Goal: Obtain resource: Download file/media

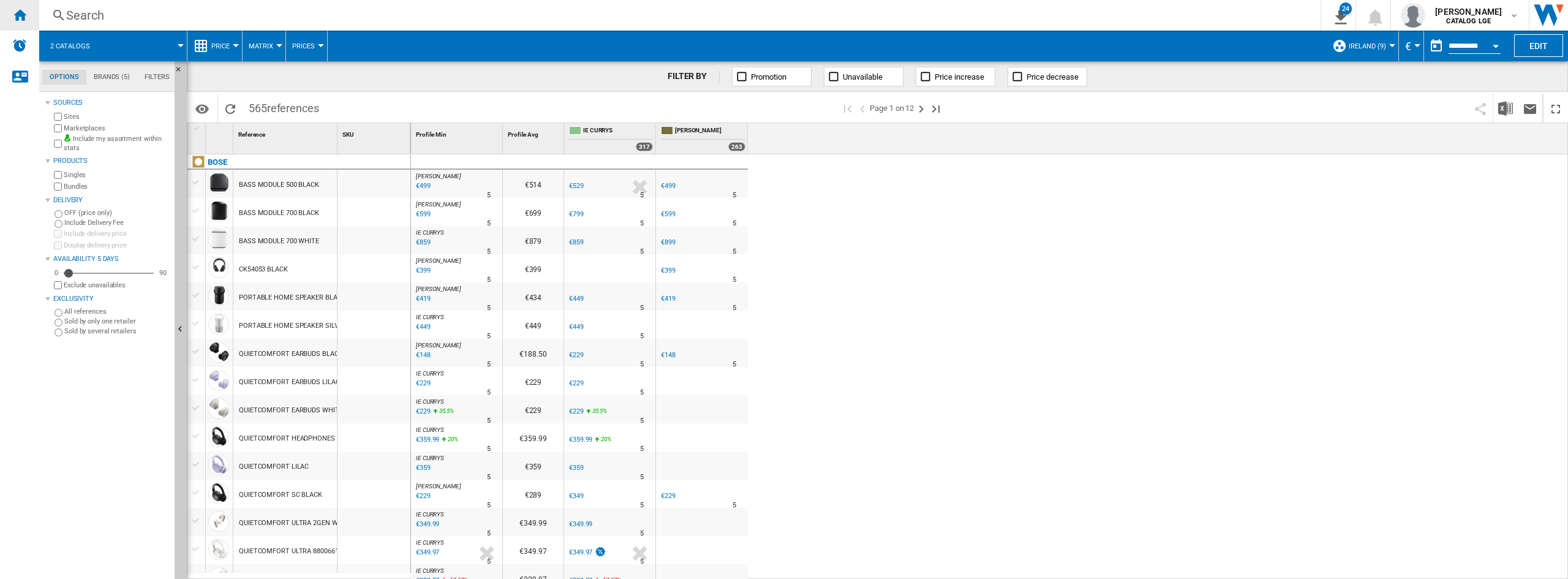
click at [13, 18] on ng-md-icon "Home" at bounding box center [20, 15] width 15 height 15
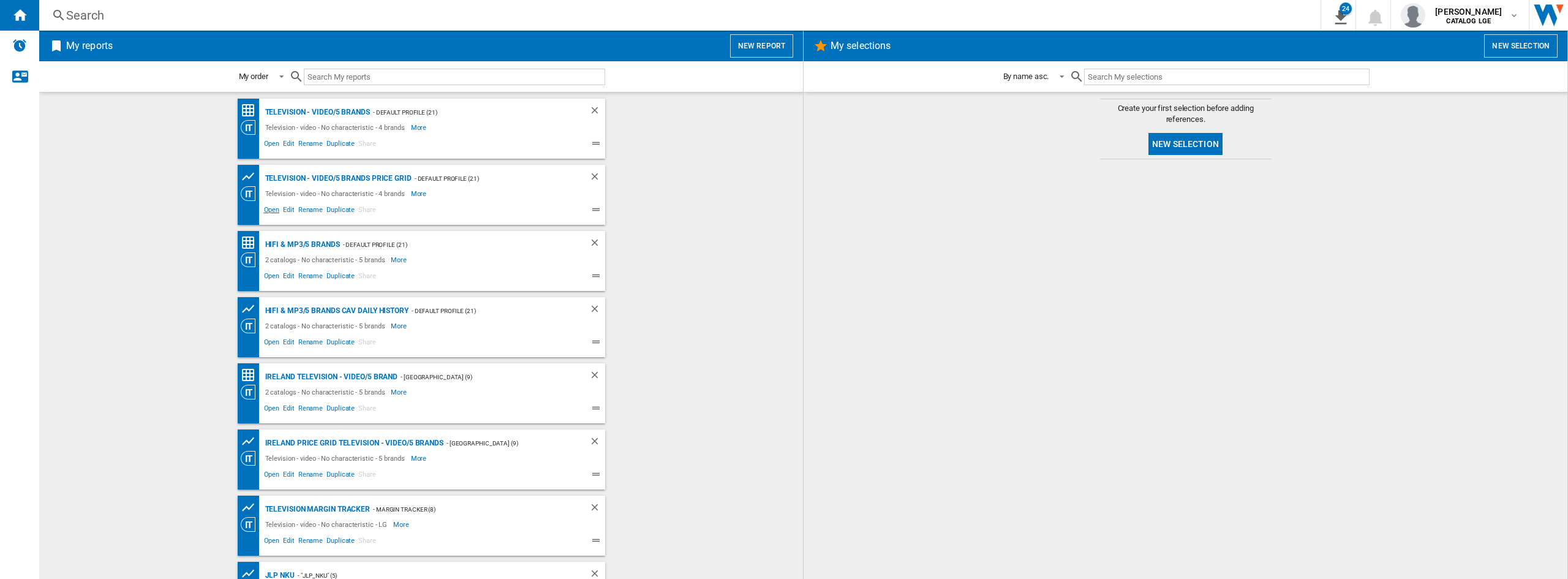
click at [270, 211] on span "Open" at bounding box center [272, 212] width 20 height 15
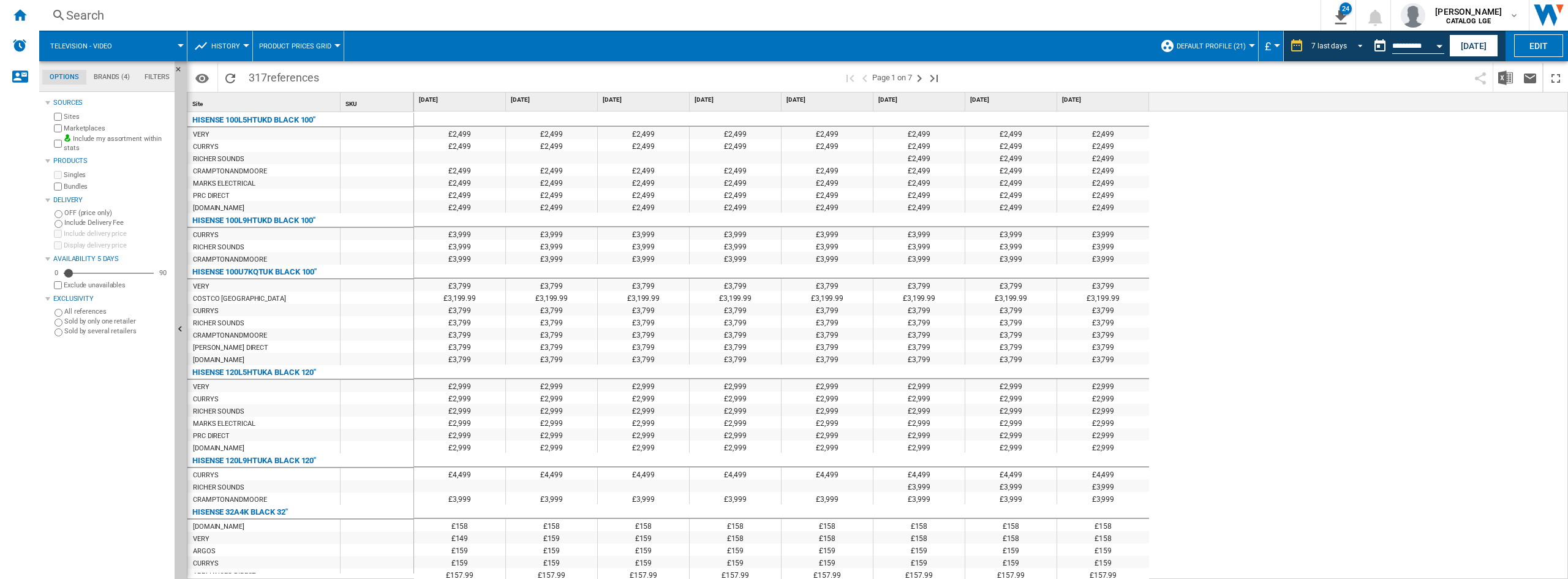
click at [1349, 50] on md-select-value "7 last days" at bounding box center [1339, 46] width 58 height 18
click at [1344, 137] on div "4 last weeks" at bounding box center [1331, 138] width 40 height 11
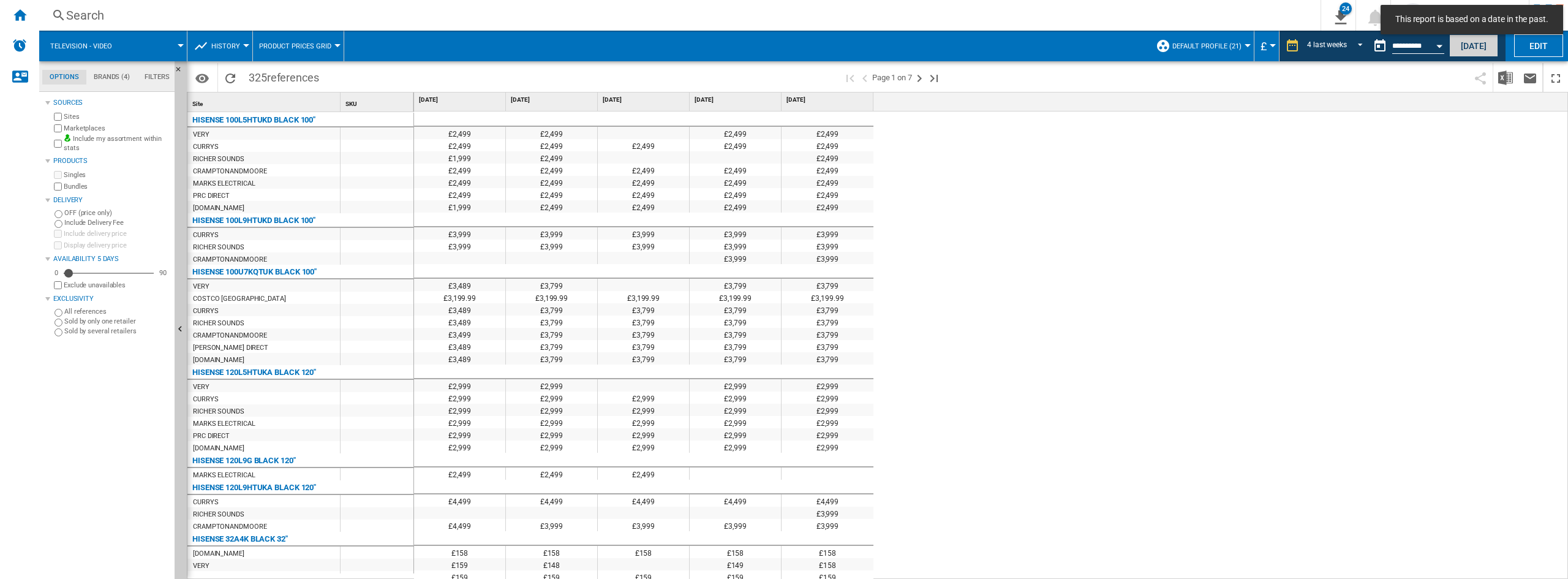
click at [1455, 46] on button "[DATE]" at bounding box center [1474, 46] width 49 height 23
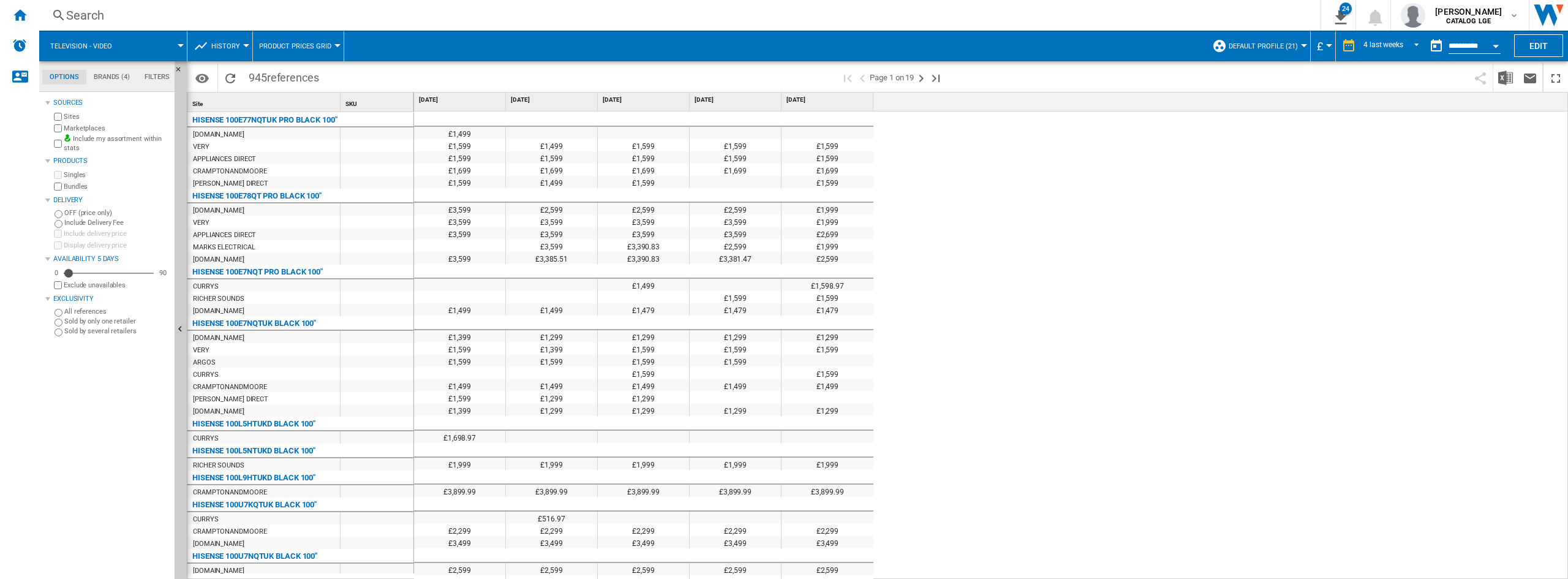
click at [1491, 46] on button "Open calendar" at bounding box center [1496, 44] width 22 height 22
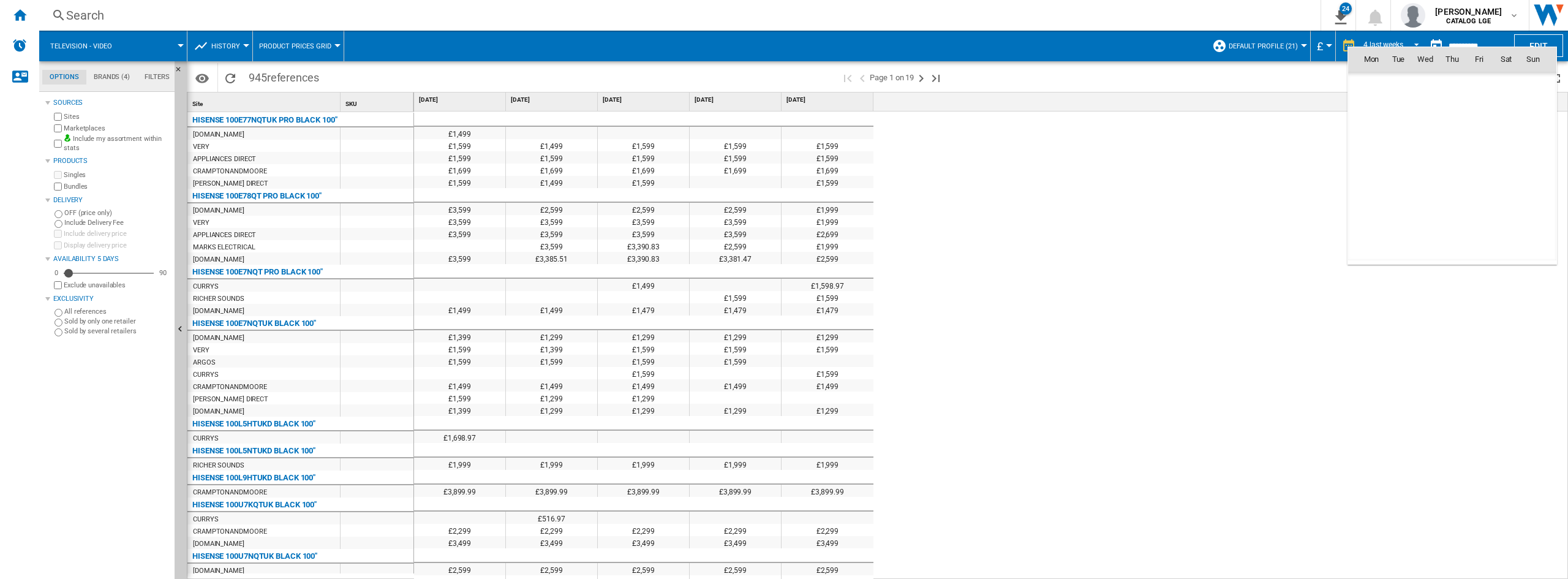
scroll to position [5844, 0]
click at [1393, 138] on span "9" at bounding box center [1398, 140] width 25 height 25
type input "**********"
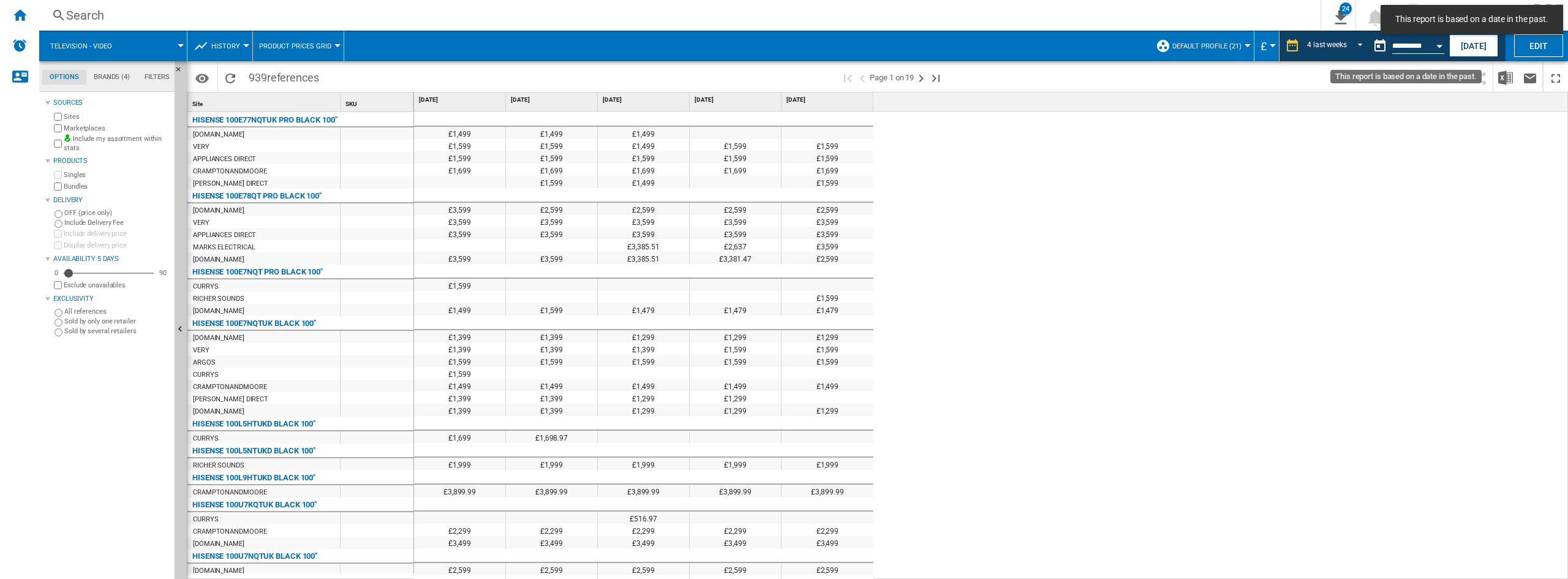
click at [1436, 45] on div "Open calendar" at bounding box center [1439, 46] width 6 height 3
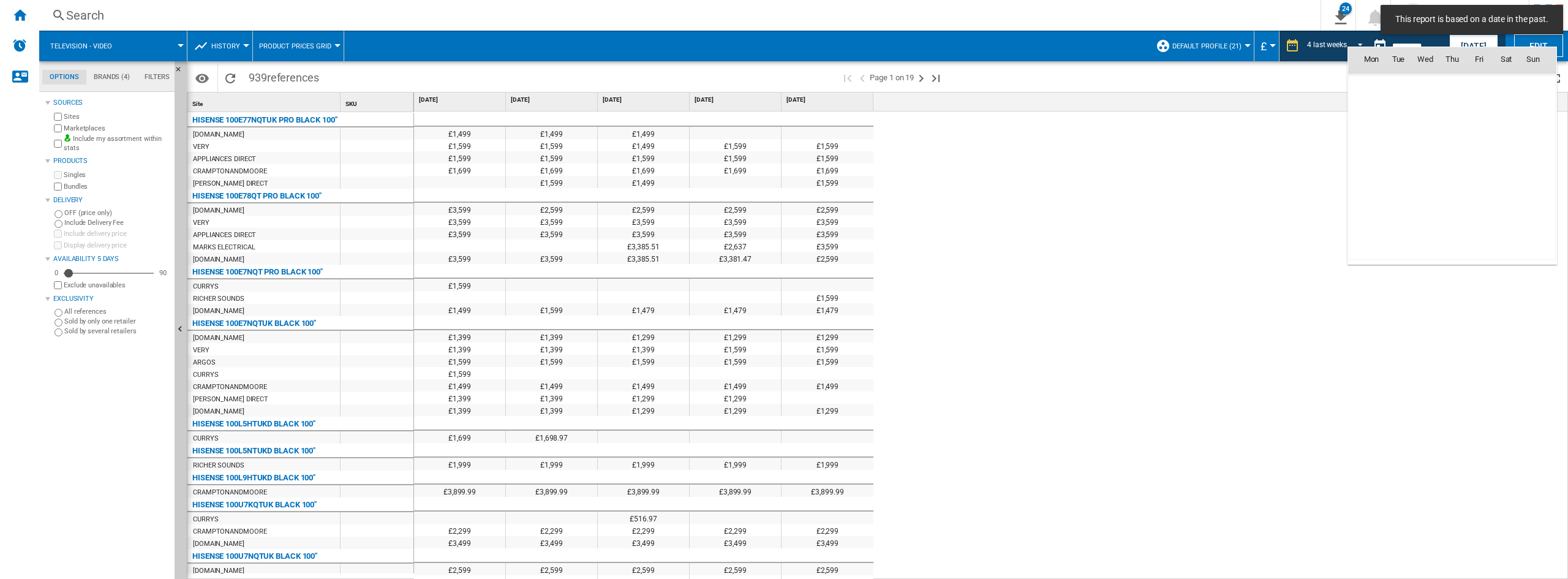
scroll to position [5844, 0]
click at [1508, 112] on span "6" at bounding box center [1506, 113] width 25 height 25
type input "**********"
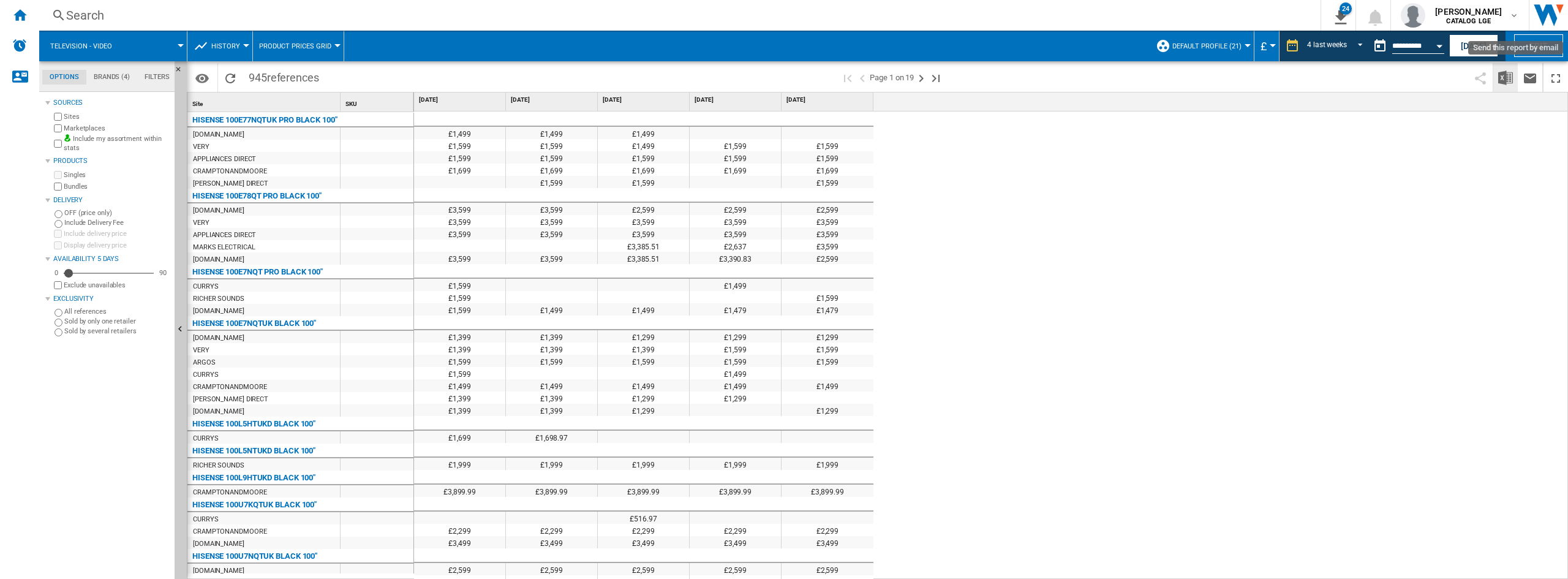
click at [1505, 80] on img "Download in Excel" at bounding box center [1505, 78] width 15 height 15
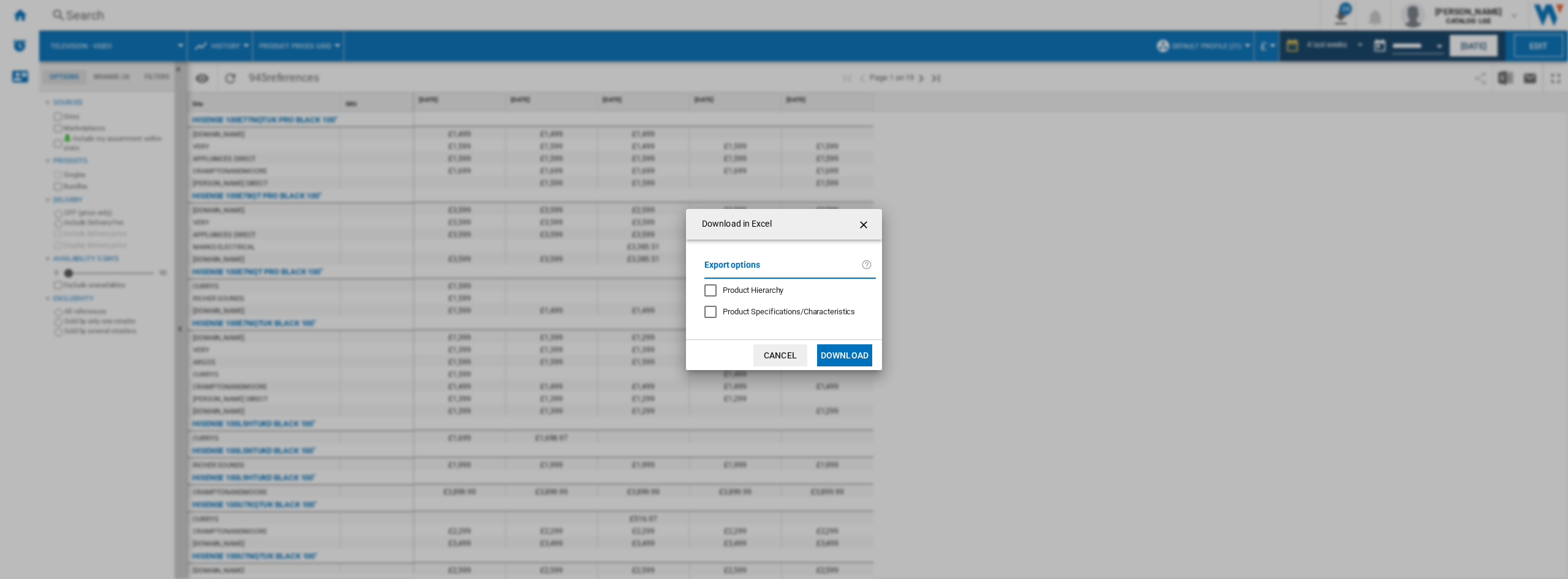
click at [871, 215] on button "Download in ..." at bounding box center [865, 224] width 25 height 25
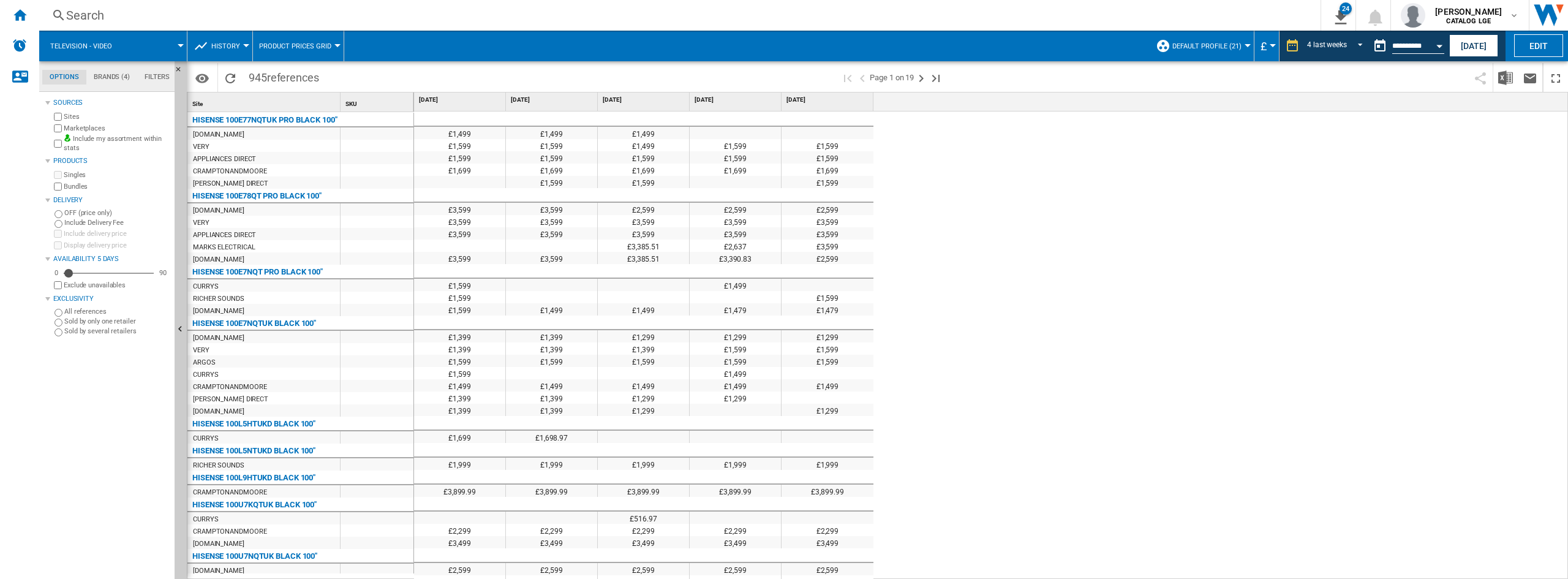
click at [111, 73] on md-tab-item "Brands (4)" at bounding box center [112, 77] width 51 height 15
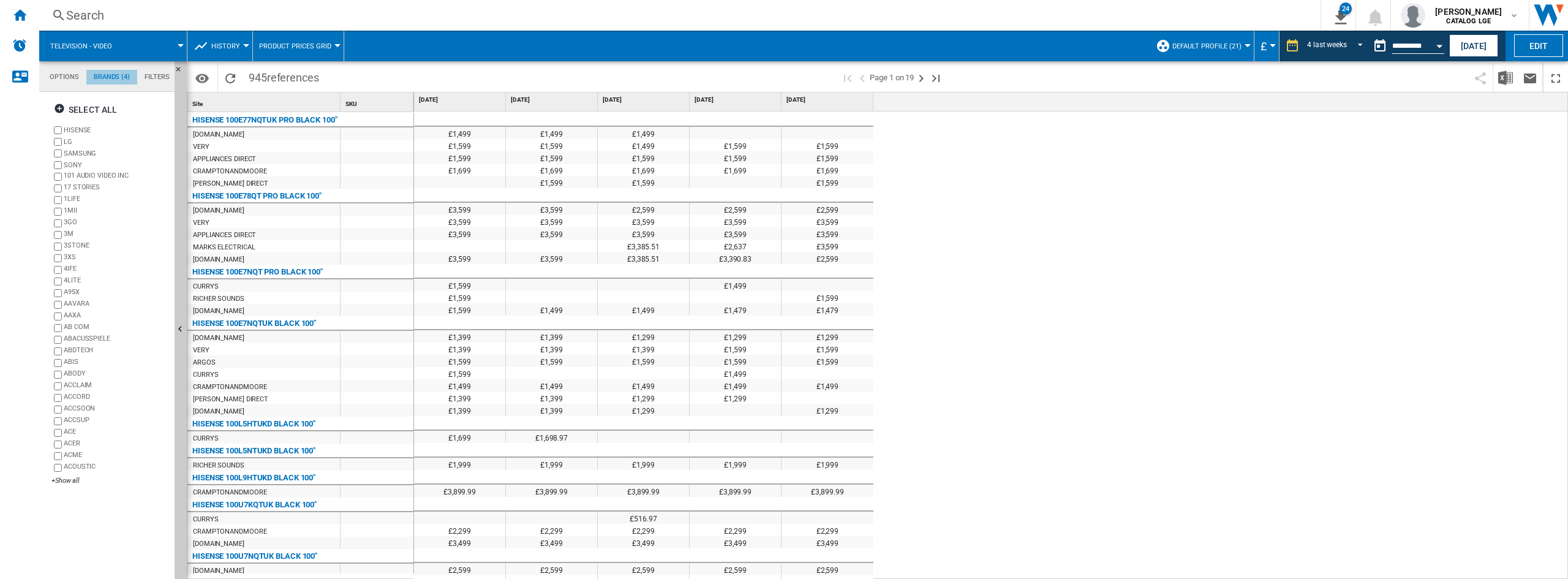
scroll to position [47, 0]
click at [81, 130] on label "HISENSE" at bounding box center [116, 129] width 106 height 9
click at [76, 151] on label "SAMSUNG" at bounding box center [116, 153] width 106 height 9
click at [72, 166] on label "SONY" at bounding box center [116, 165] width 106 height 9
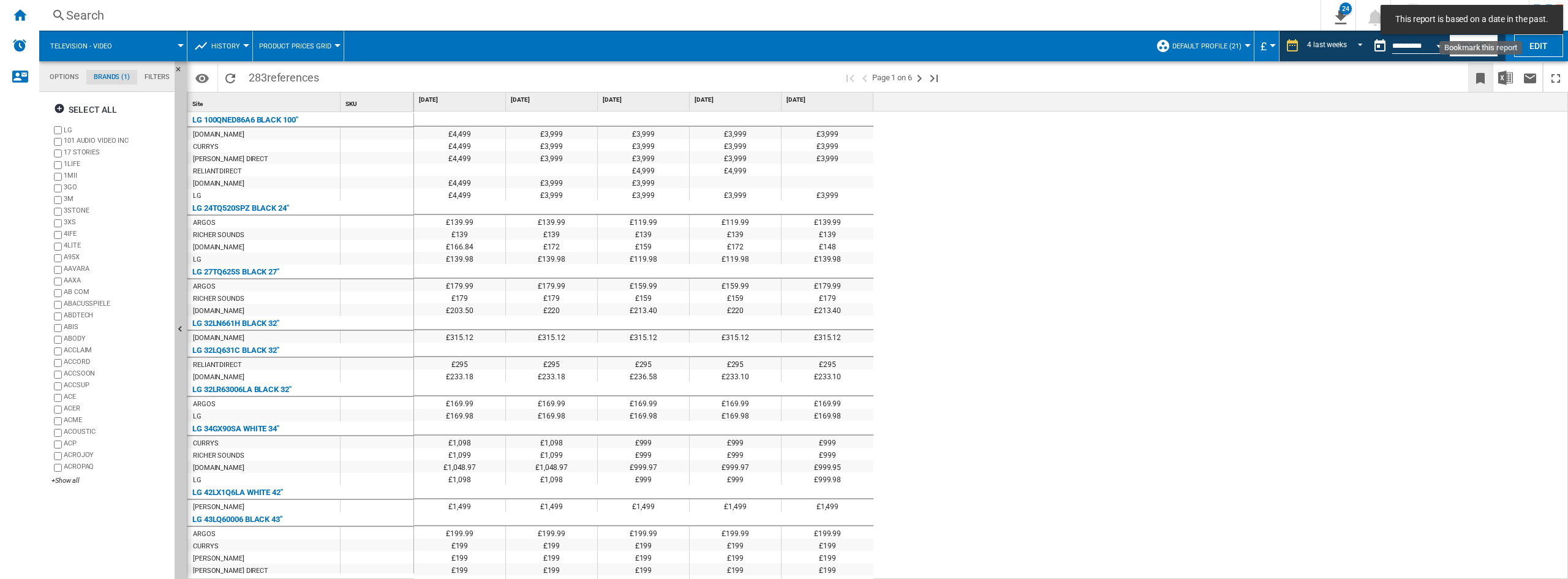
click at [1477, 80] on ng-md-icon "Bookmark this report" at bounding box center [1481, 78] width 15 height 15
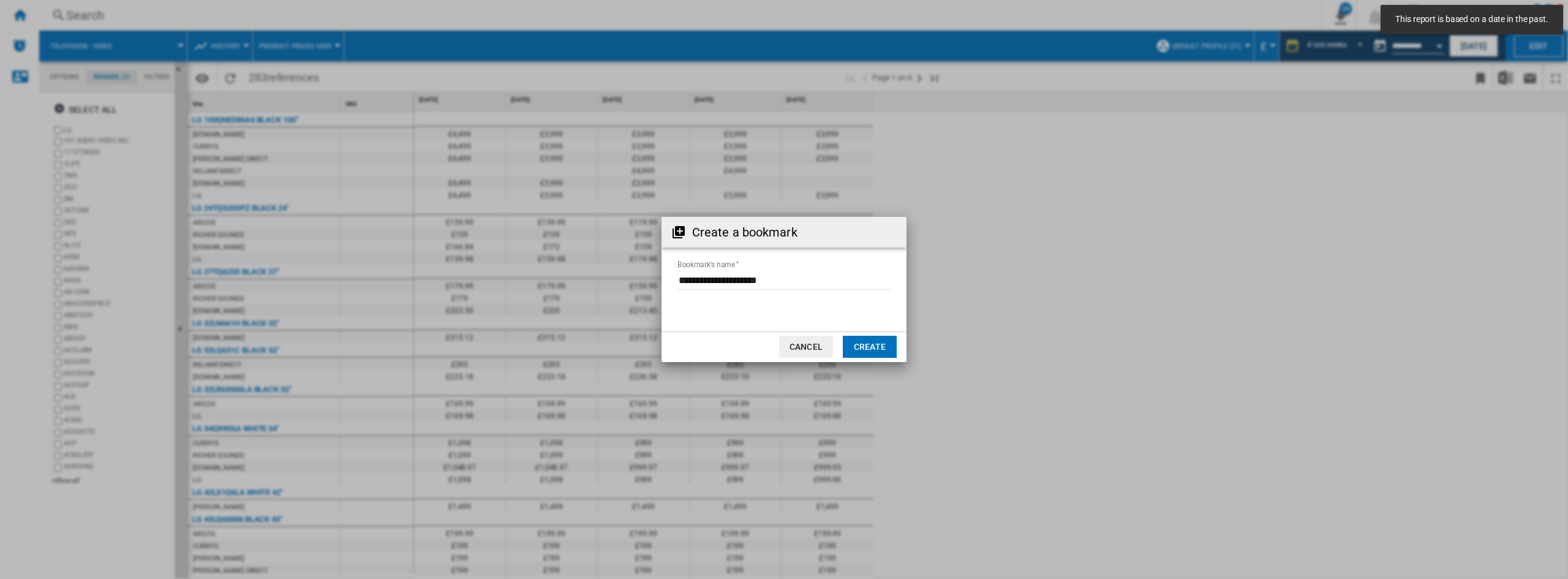
click at [810, 346] on button "Cancel" at bounding box center [805, 347] width 54 height 22
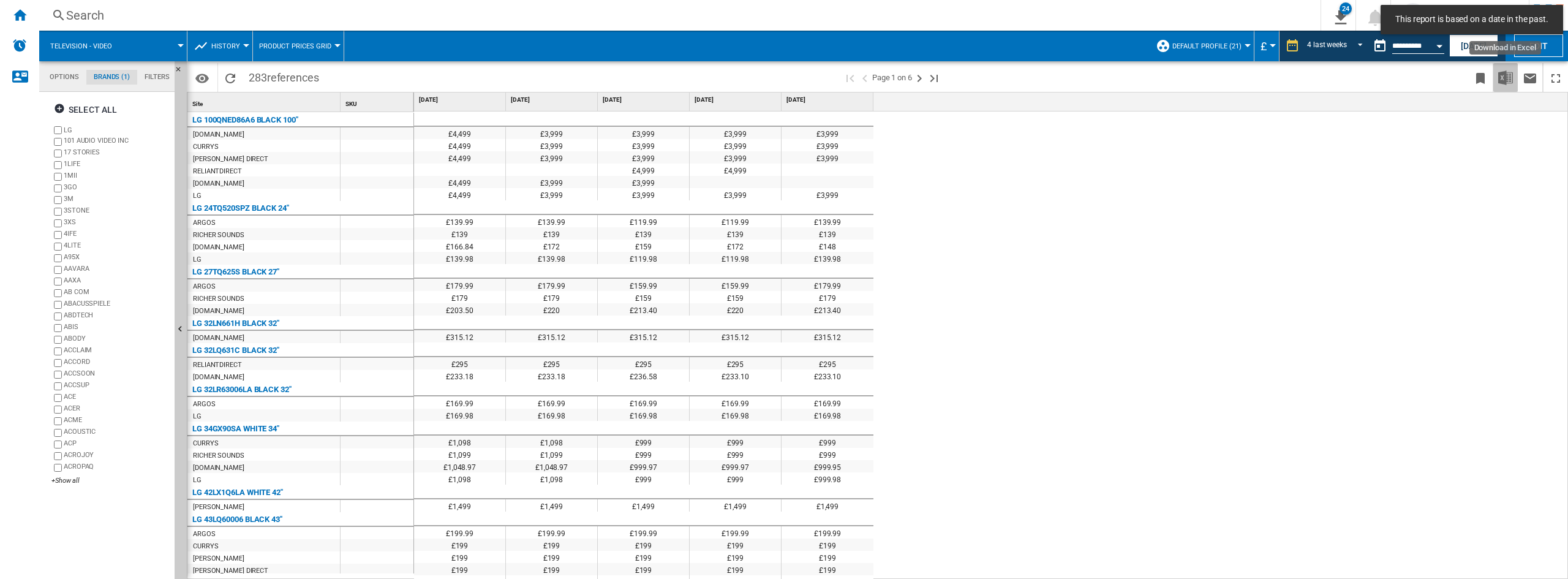
click at [1511, 77] on img "Download in Excel" at bounding box center [1505, 78] width 15 height 15
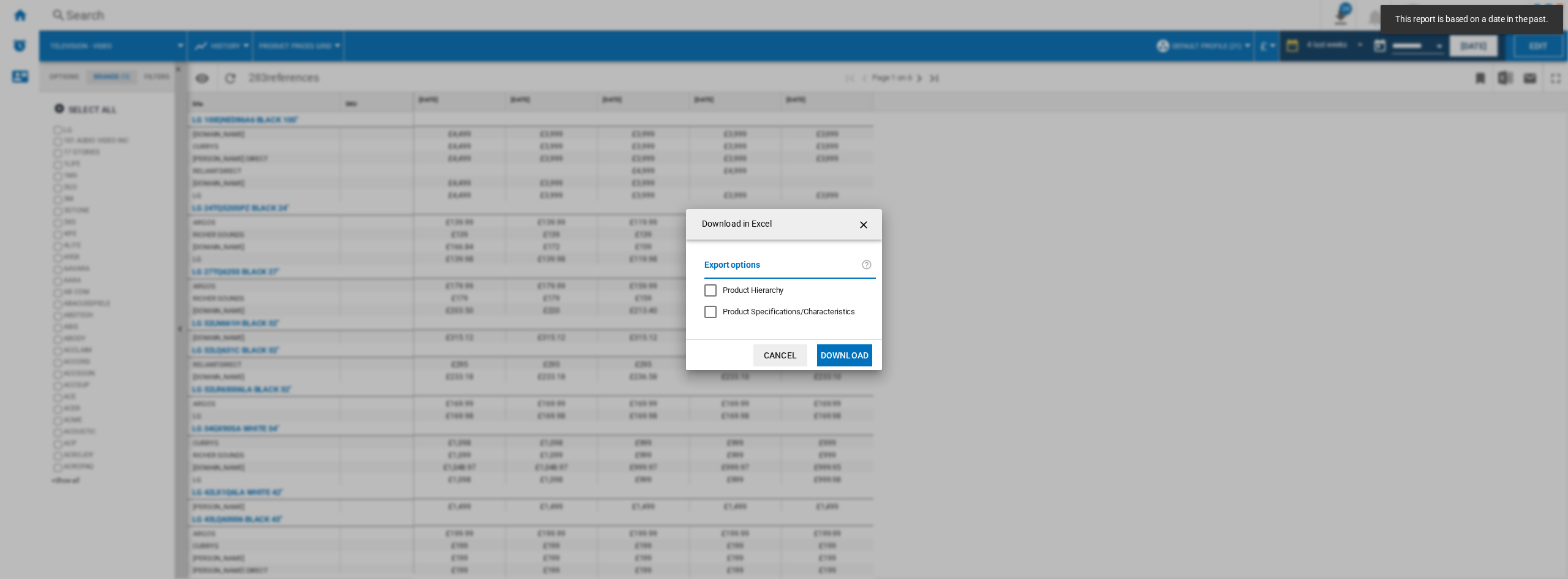
click at [857, 353] on button "Download" at bounding box center [844, 355] width 55 height 22
